Goal: Task Accomplishment & Management: Manage account settings

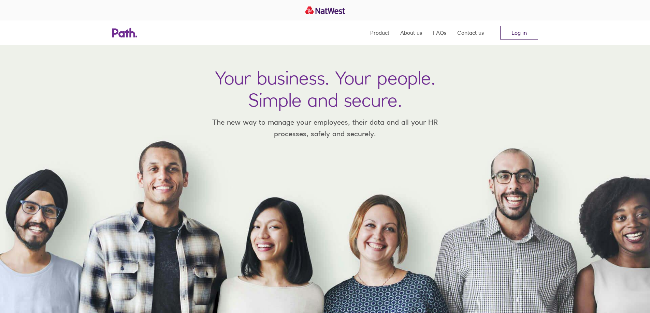
click at [530, 34] on link "Log in" at bounding box center [519, 33] width 38 height 14
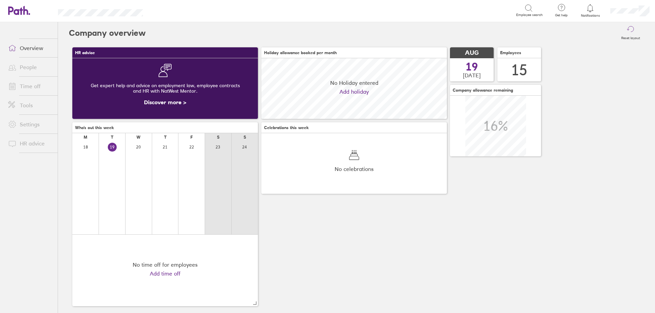
scroll to position [61, 186]
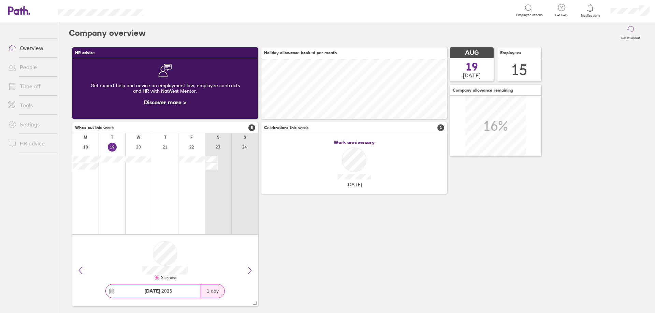
click at [38, 84] on link "Time off" at bounding box center [30, 86] width 55 height 14
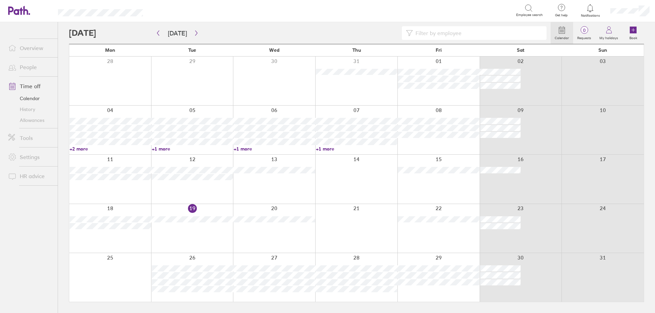
click at [163, 228] on div at bounding box center [192, 228] width 82 height 49
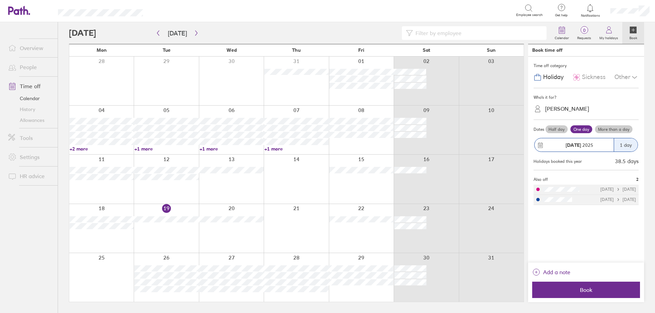
click at [150, 227] on div at bounding box center [166, 228] width 65 height 49
click at [561, 110] on div "Neil Hunt" at bounding box center [567, 109] width 44 height 6
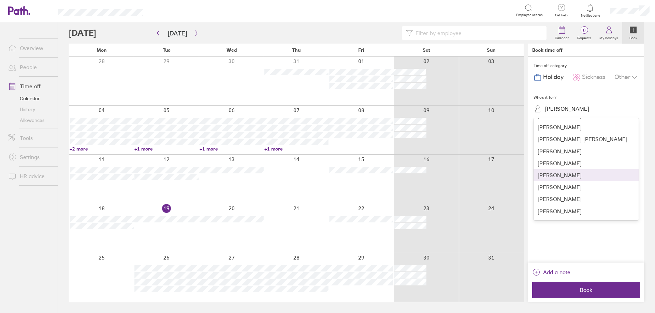
scroll to position [68, 0]
click at [565, 211] on div "STEVEN BULLOCK" at bounding box center [585, 213] width 105 height 12
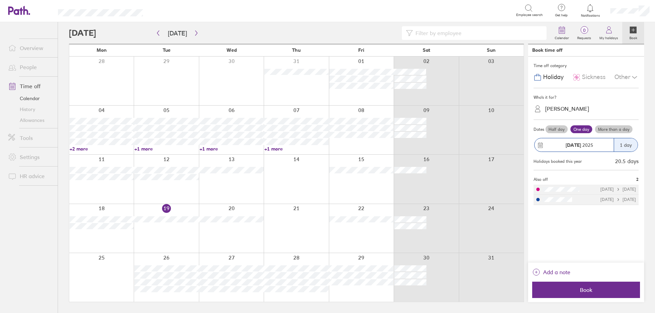
click at [585, 77] on span "Sickness" at bounding box center [594, 77] width 24 height 7
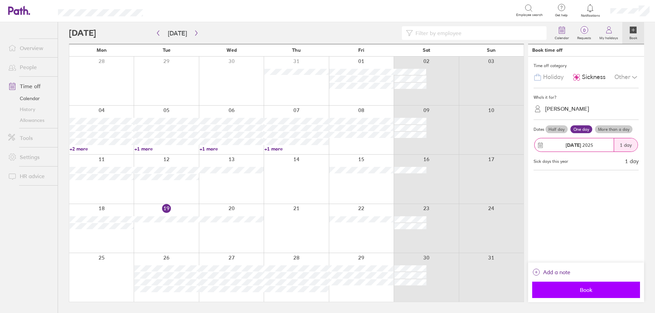
click at [576, 288] on span "Book" at bounding box center [586, 290] width 98 height 6
